Goal: Navigation & Orientation: Find specific page/section

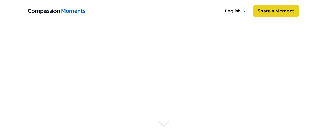
click at [271, 12] on link "Share a Moment" at bounding box center [275, 11] width 45 height 12
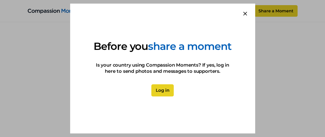
click at [168, 92] on link "Log in" at bounding box center [162, 90] width 22 height 12
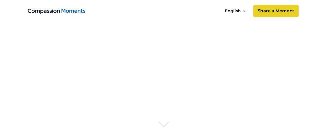
drag, startPoint x: 0, startPoint y: 0, endPoint x: 277, endPoint y: 16, distance: 277.5
click at [277, 16] on link "Share a Moment" at bounding box center [275, 11] width 45 height 12
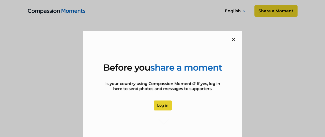
click at [277, 16] on div at bounding box center [162, 68] width 325 height 137
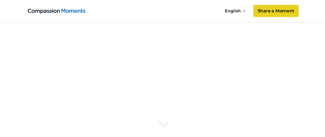
click at [277, 12] on link "Share a Moment" at bounding box center [275, 11] width 45 height 12
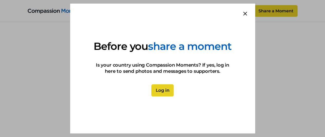
click at [168, 93] on link "Log in" at bounding box center [162, 90] width 22 height 12
